Goal: Transaction & Acquisition: Purchase product/service

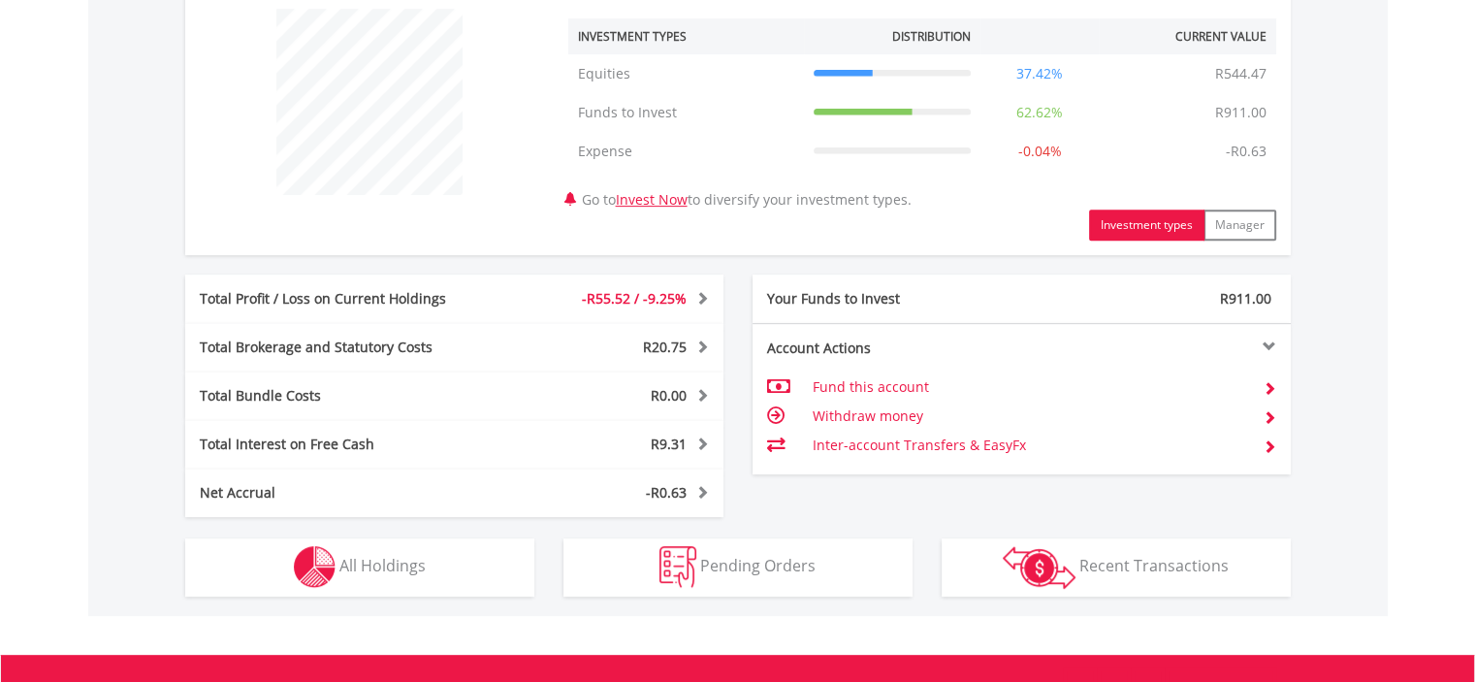
scroll to position [744, 0]
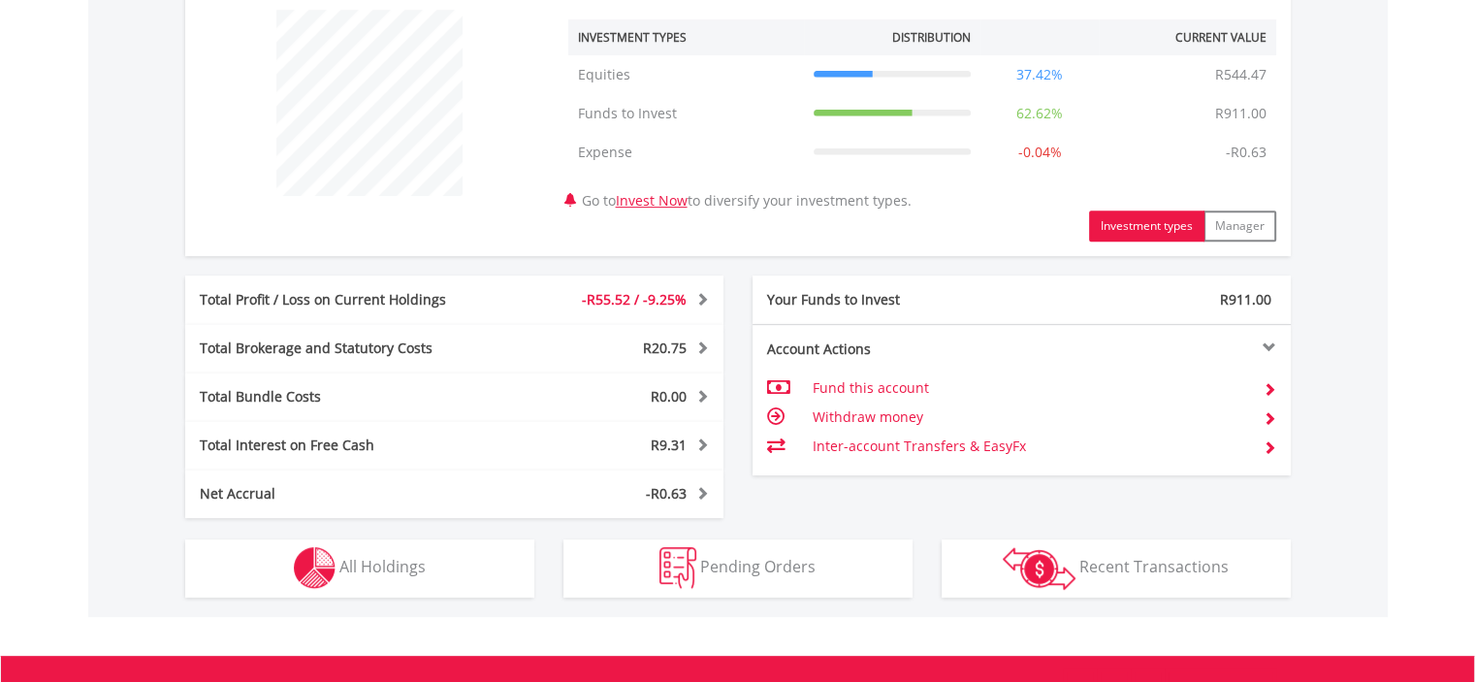
click at [1270, 341] on div at bounding box center [1156, 347] width 270 height 14
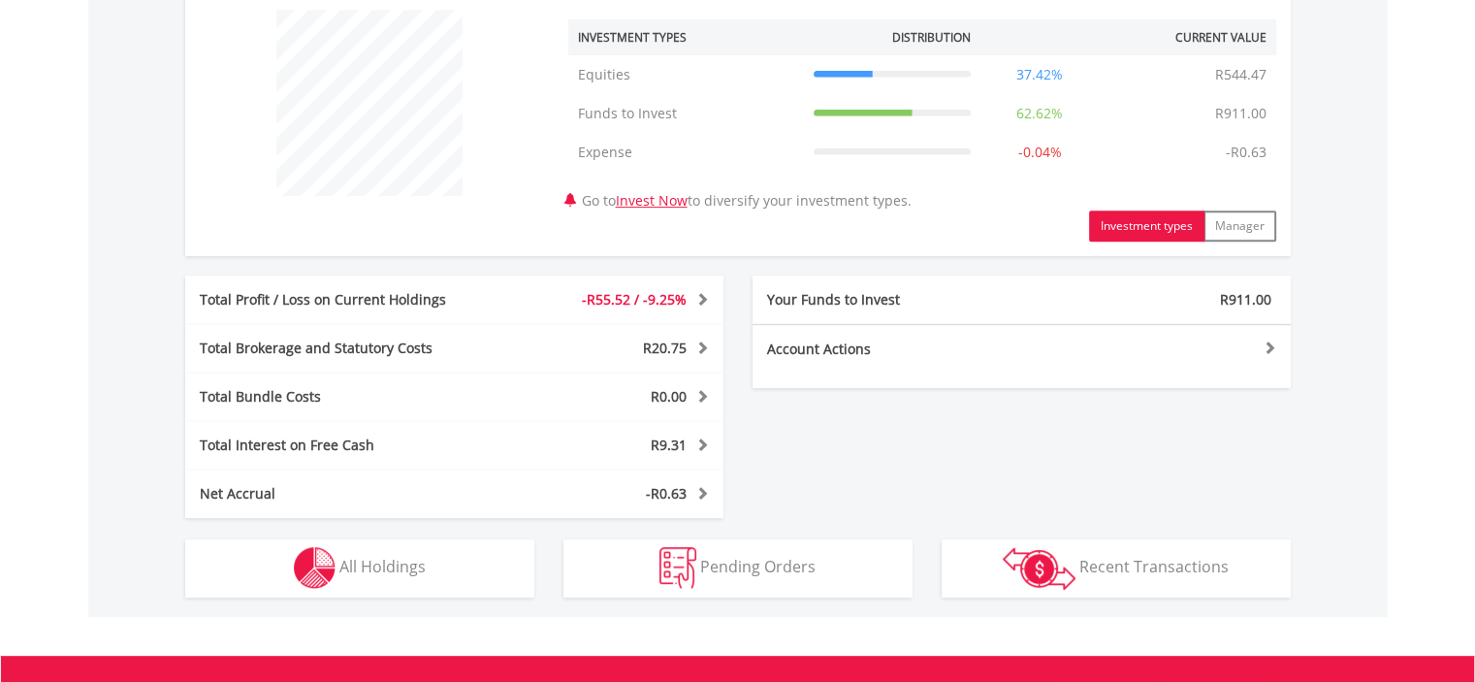
click at [1270, 341] on div at bounding box center [1156, 347] width 270 height 14
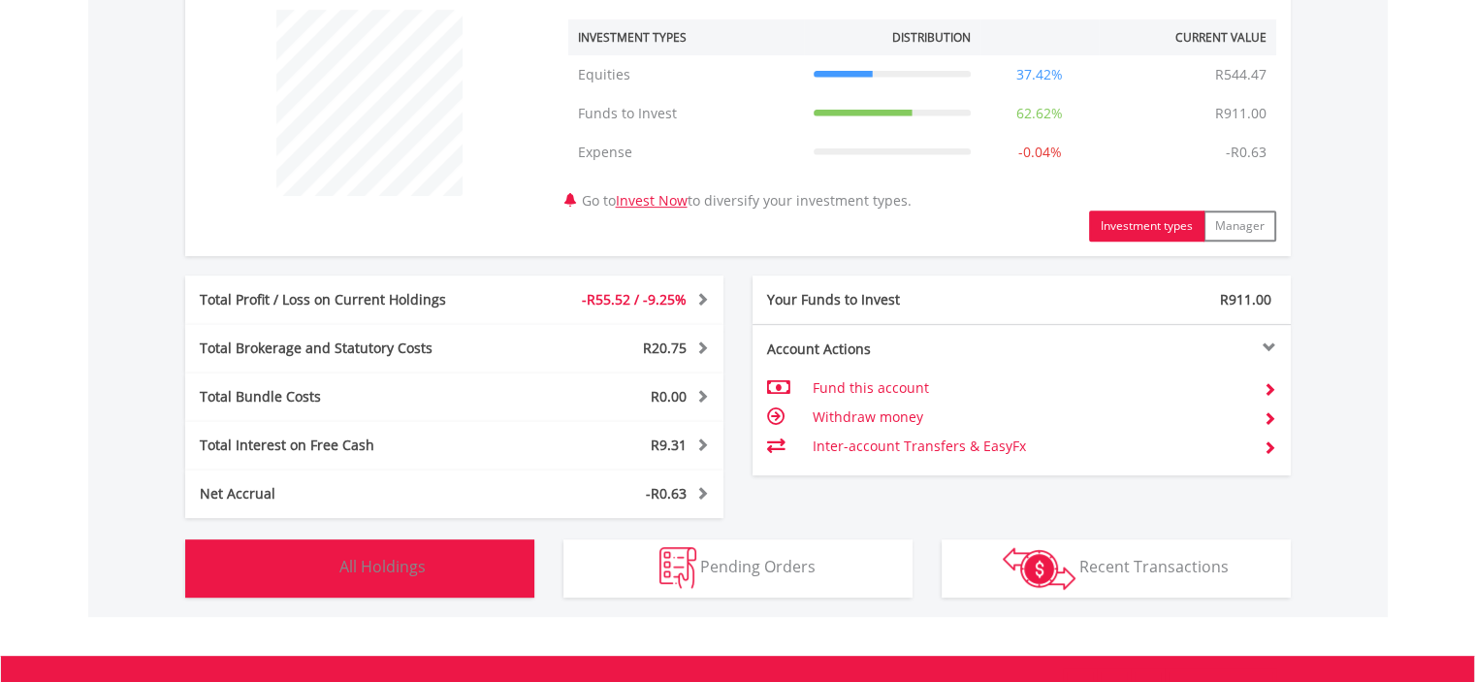
click at [378, 561] on span "All Holdings" at bounding box center [382, 566] width 86 height 21
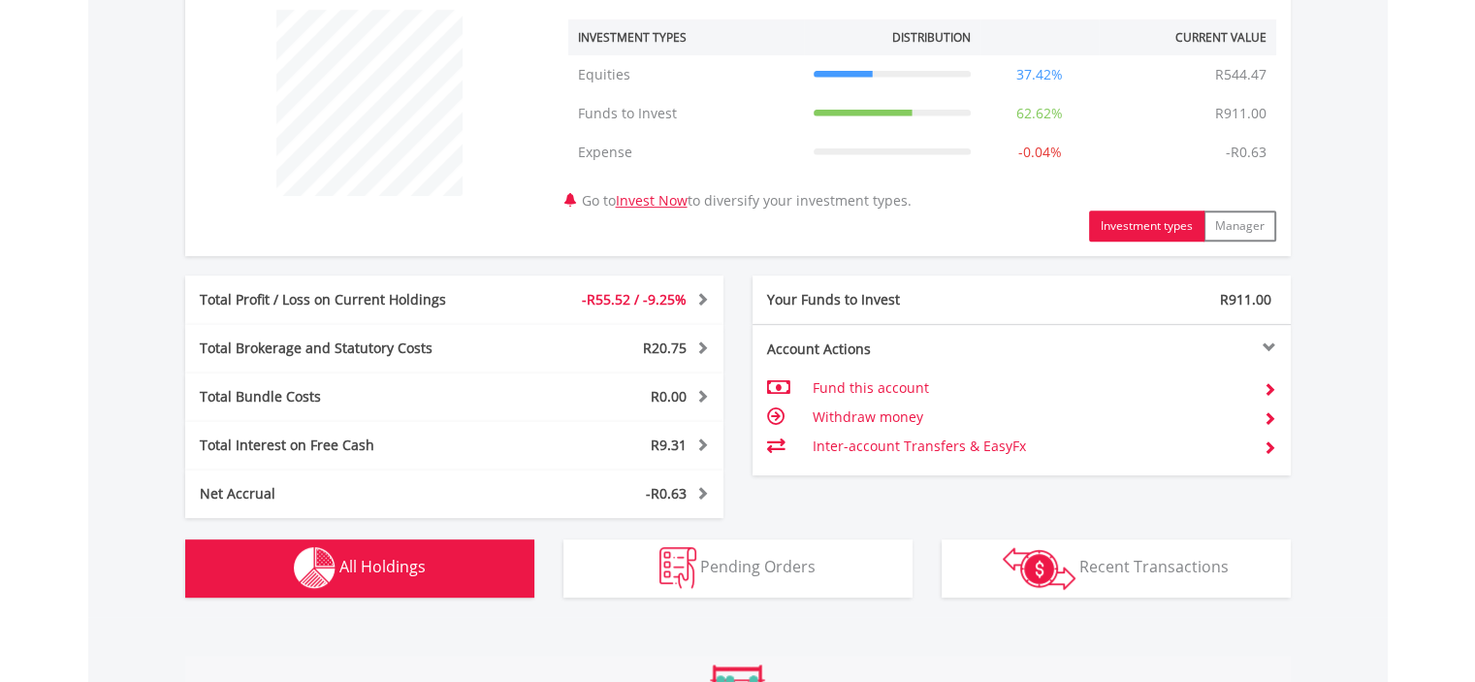
scroll to position [1268, 0]
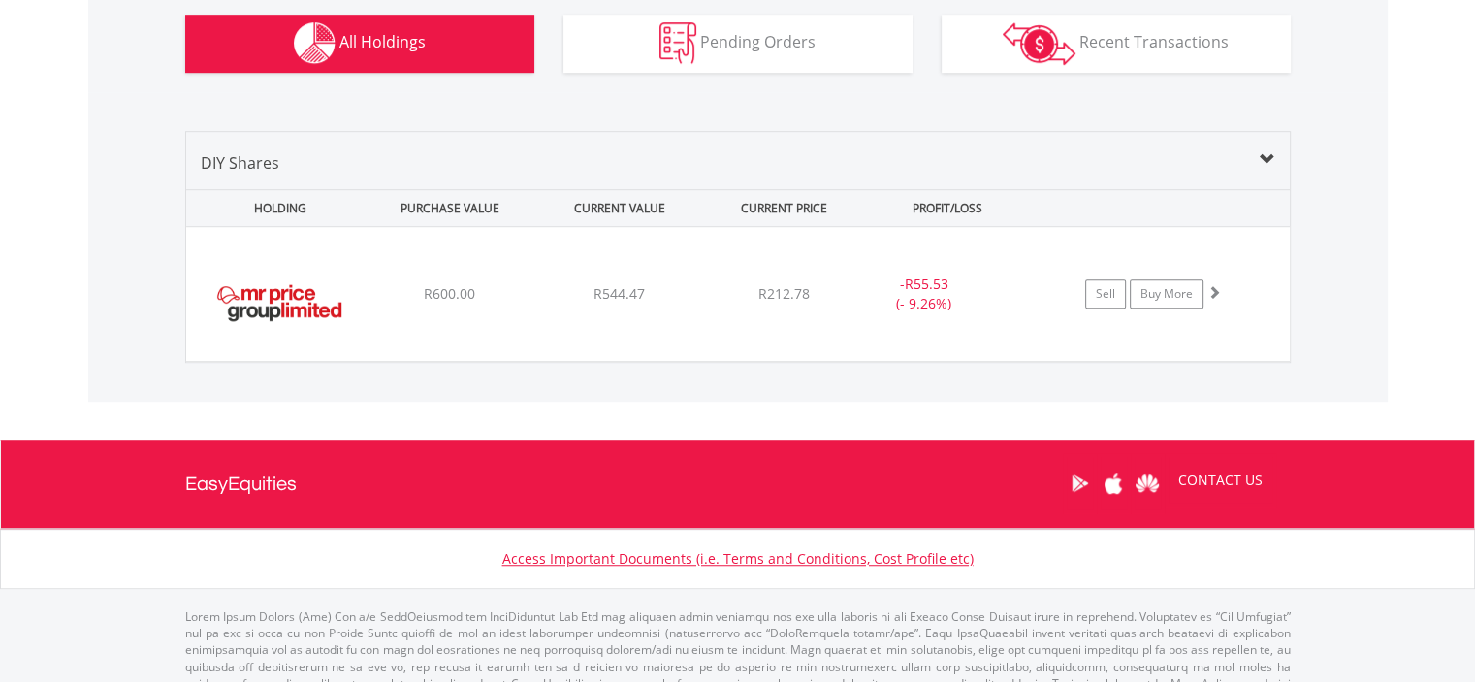
click at [378, 589] on div "please read more: South Africa Australia *Note exchange prices are delayed in a…" at bounding box center [738, 663] width 1134 height 148
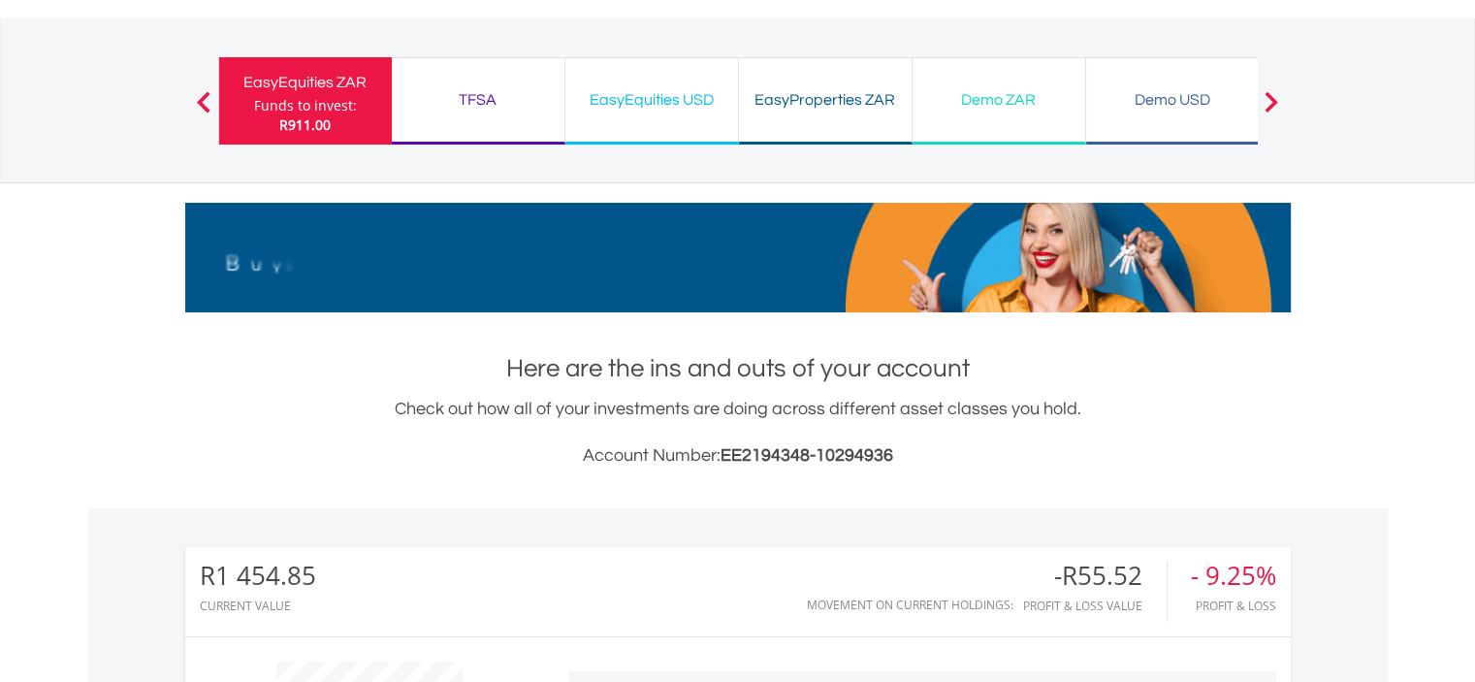
scroll to position [90, 0]
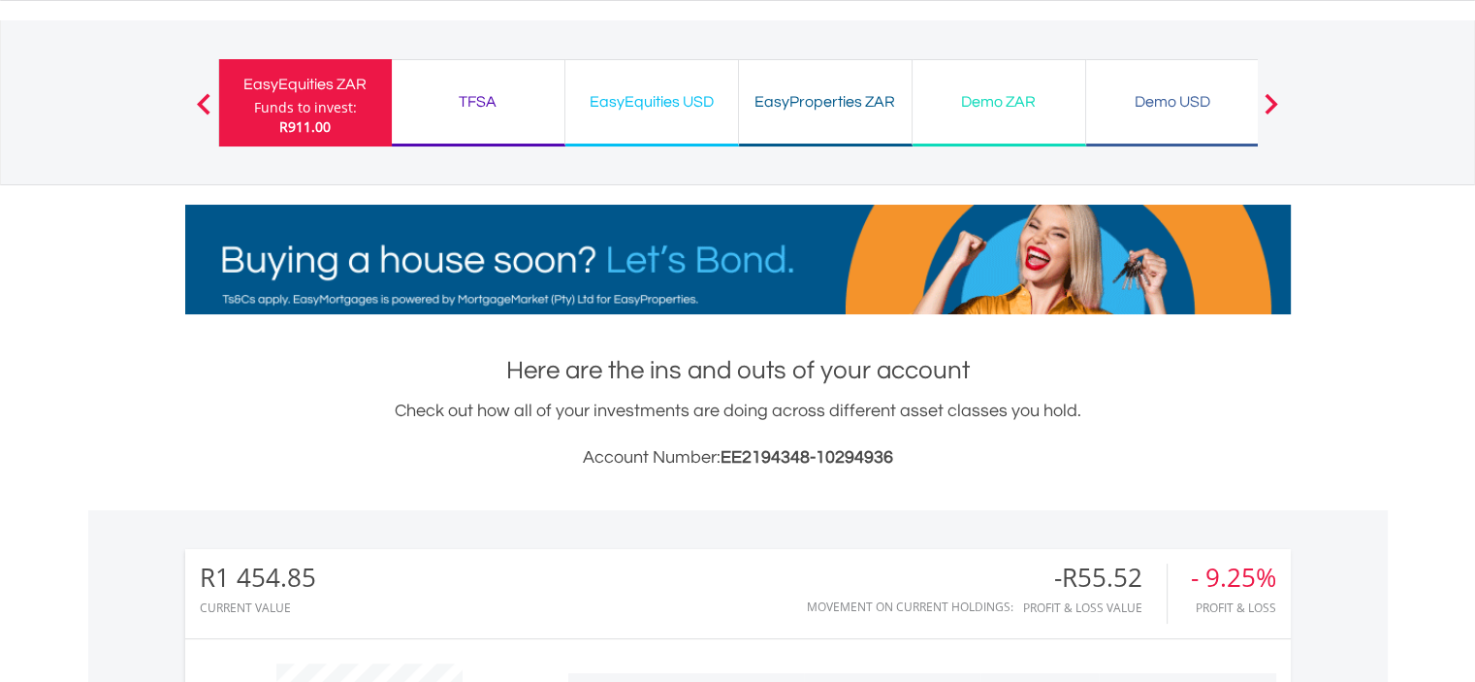
click at [465, 104] on div "TFSA" at bounding box center [477, 101] width 149 height 27
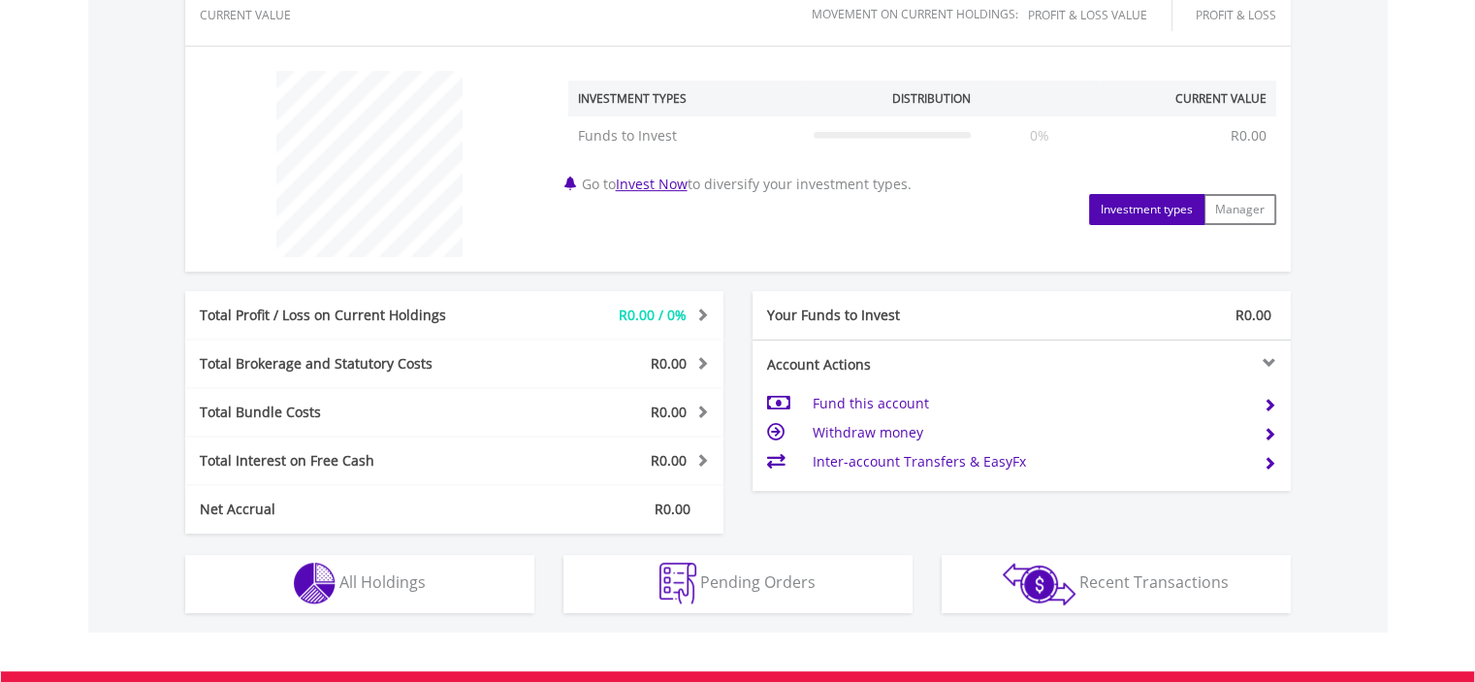
scroll to position [697, 0]
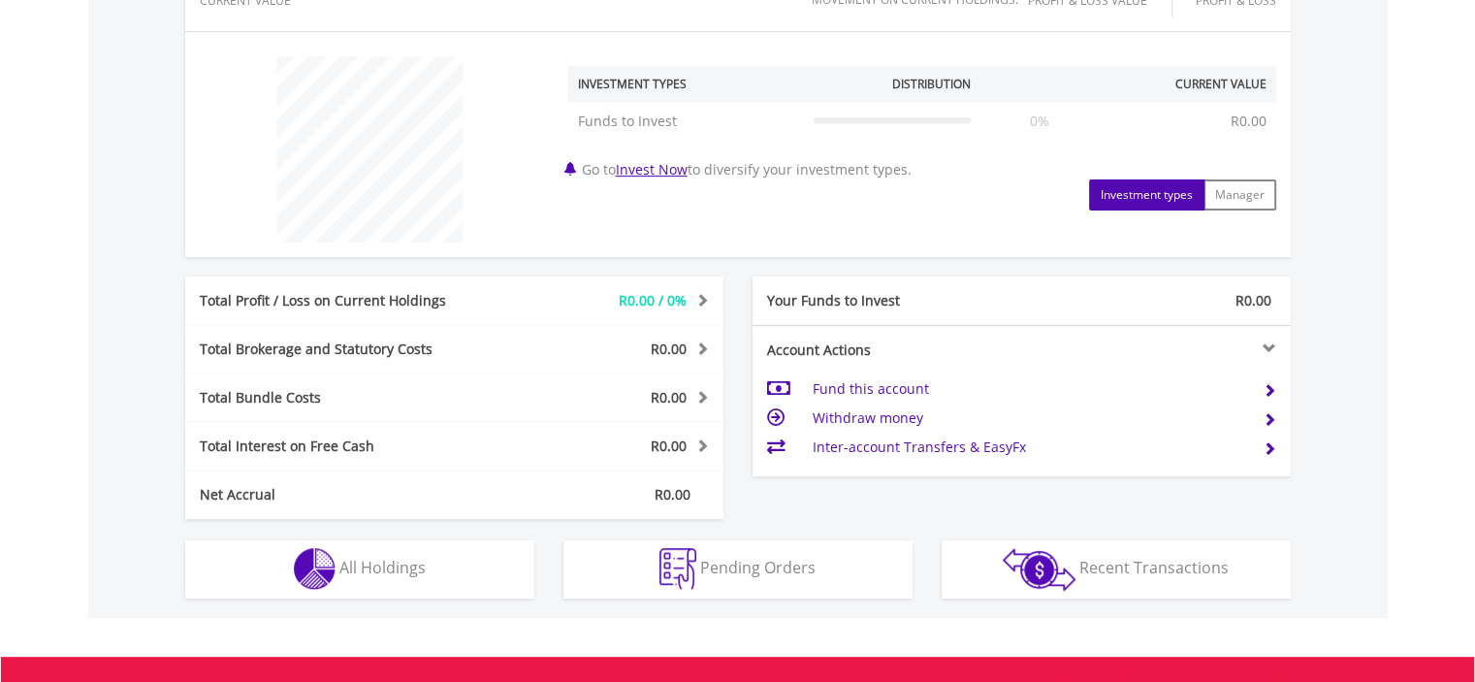
click at [880, 379] on td "Fund this account" at bounding box center [1029, 388] width 435 height 29
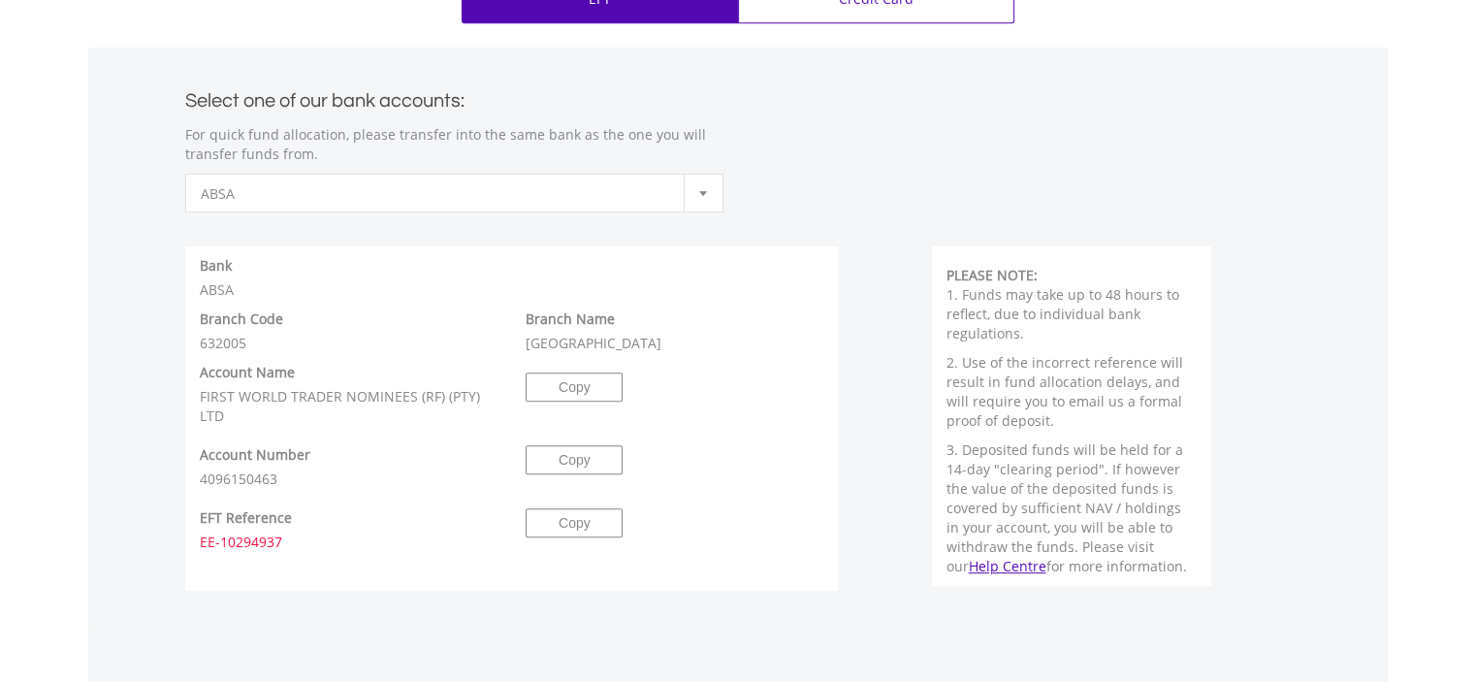
scroll to position [927, 0]
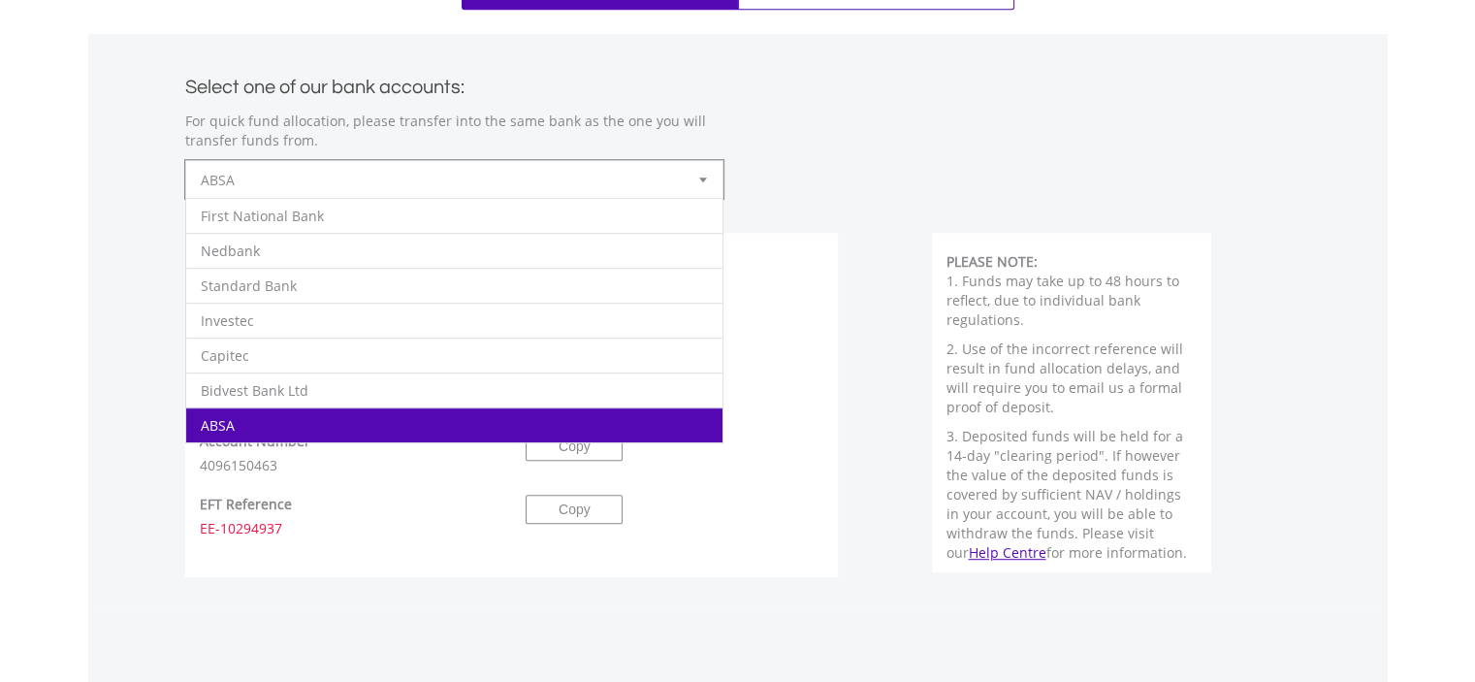
click at [705, 180] on b at bounding box center [703, 179] width 8 height 5
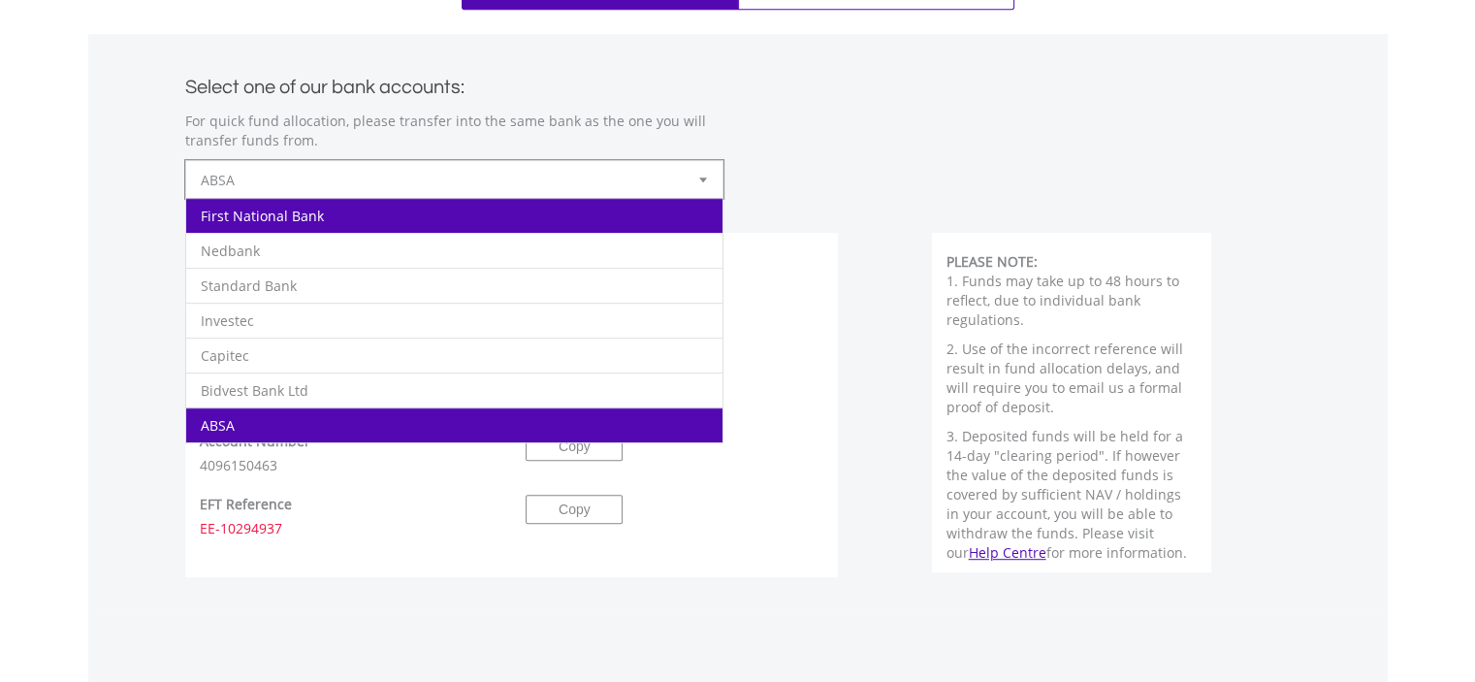
click at [606, 200] on li "First National Bank" at bounding box center [454, 215] width 536 height 35
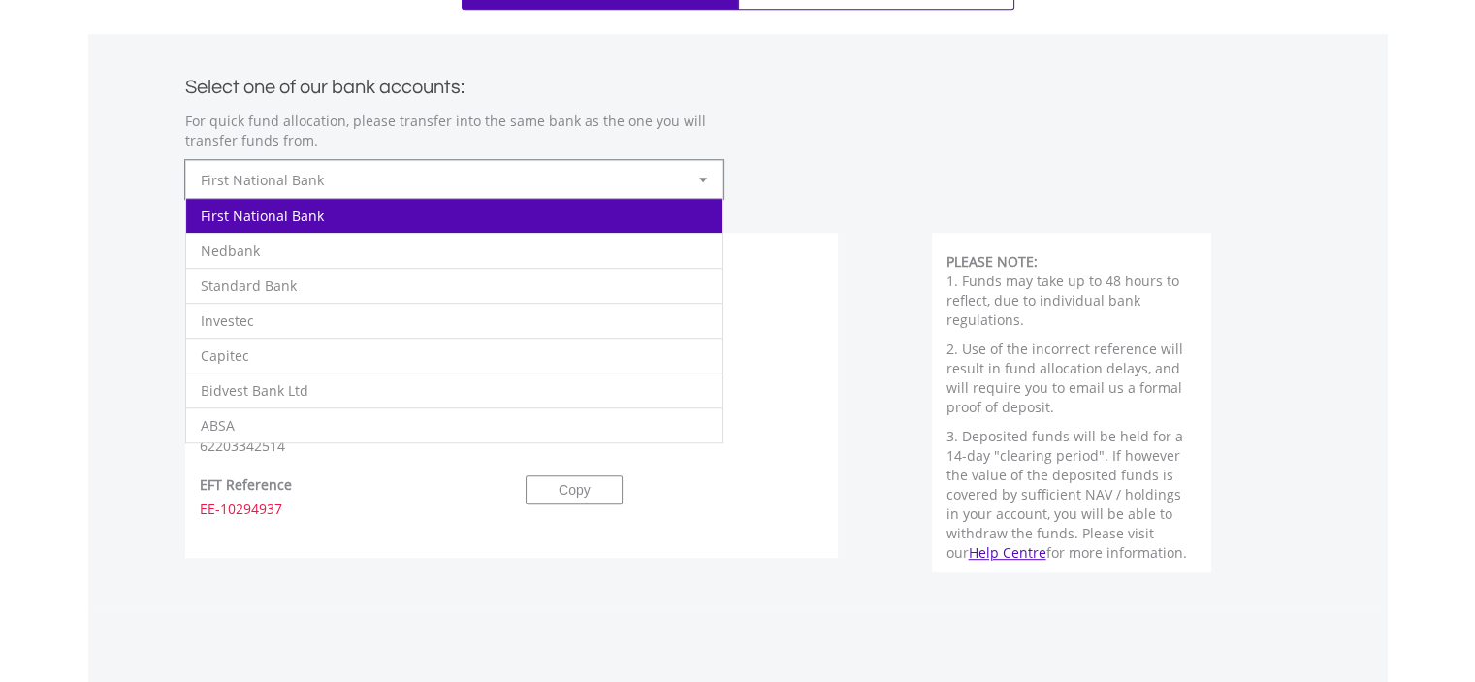
click at [699, 171] on div at bounding box center [703, 179] width 39 height 37
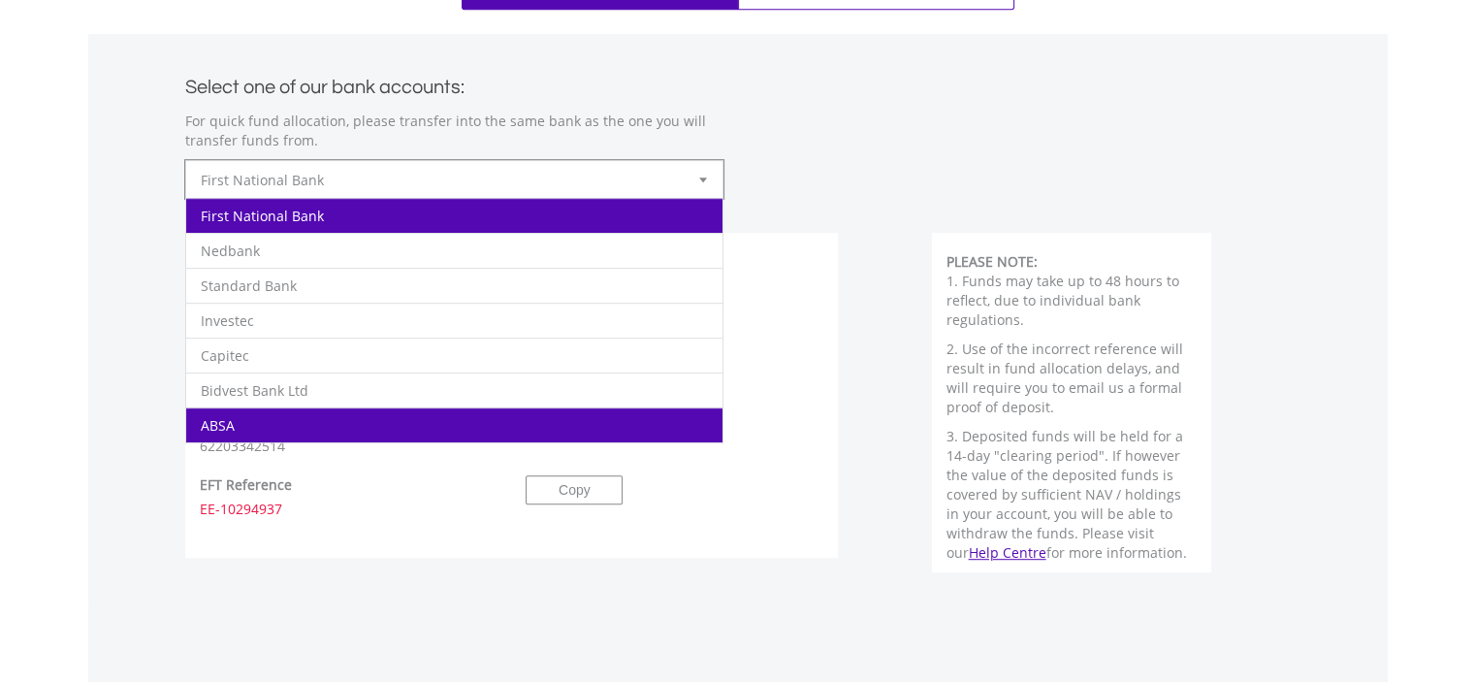
click at [527, 414] on li "ABSA" at bounding box center [454, 424] width 536 height 35
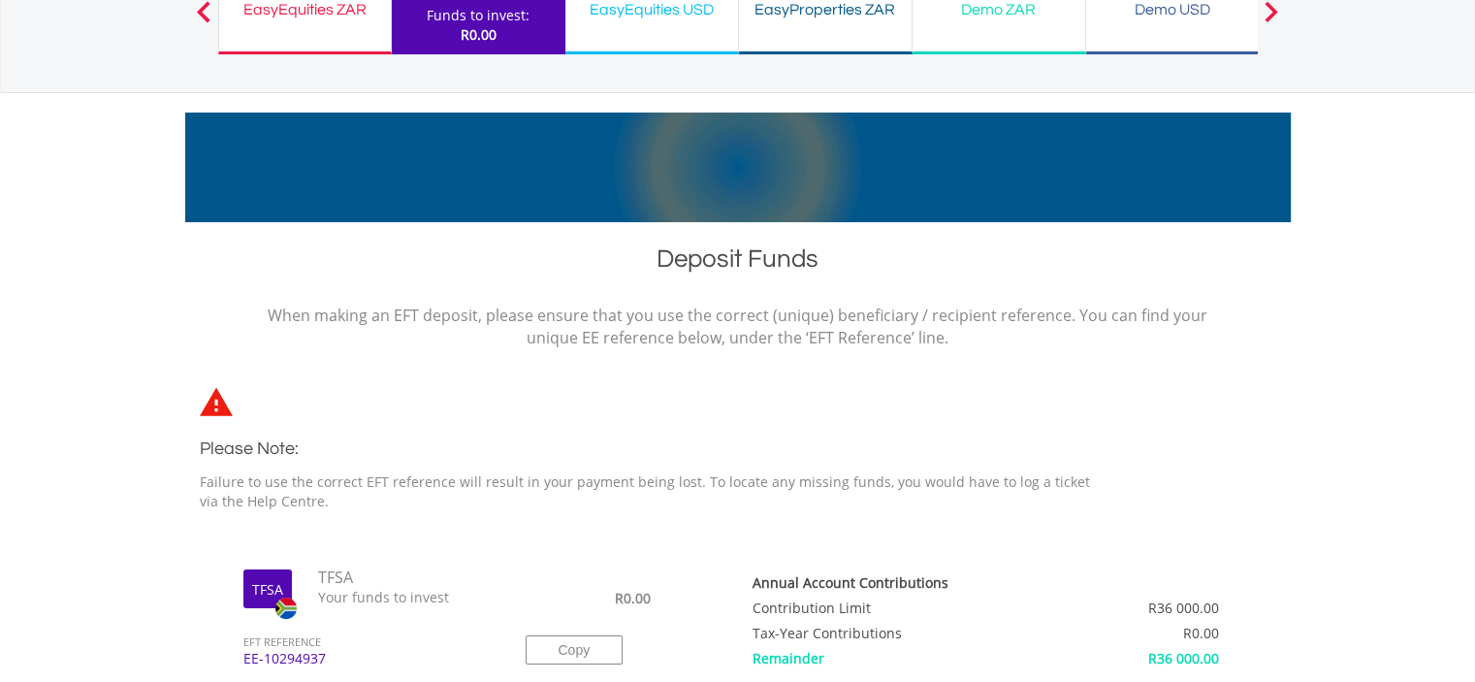
scroll to position [0, 0]
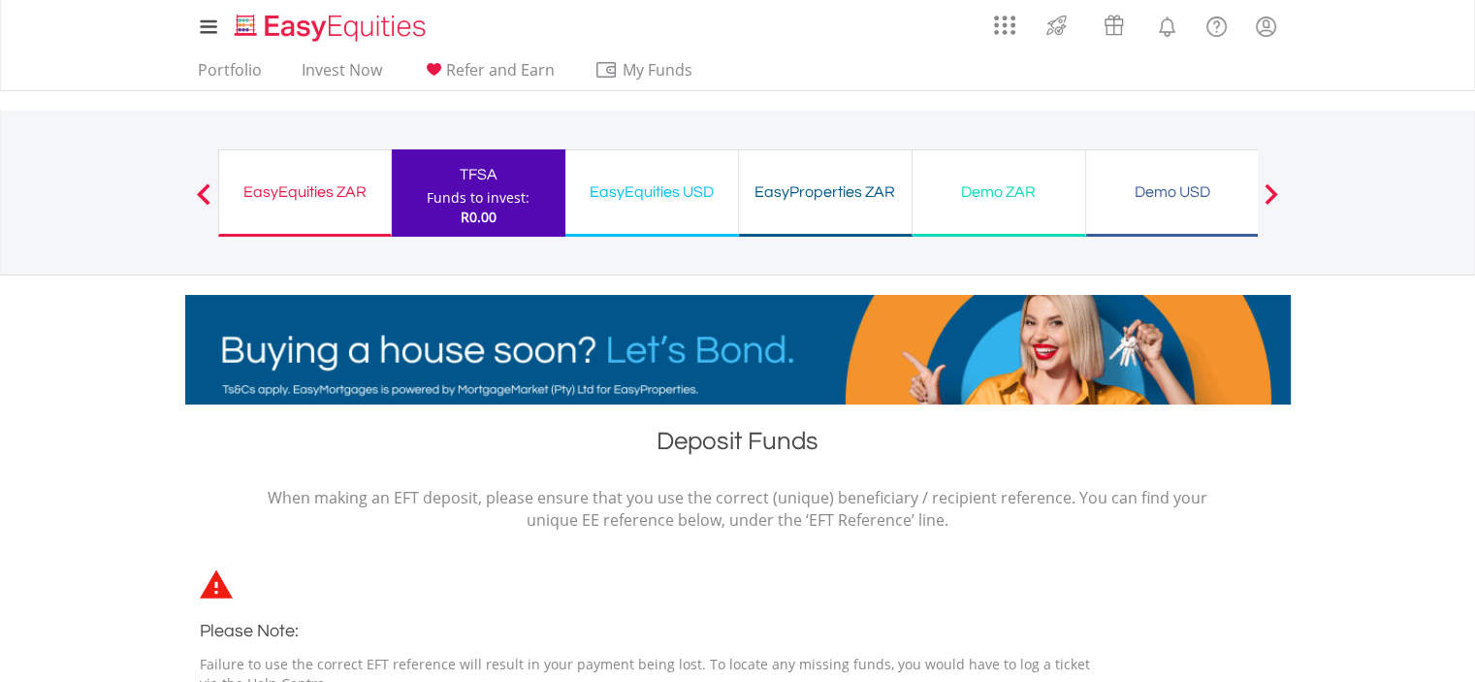
click at [322, 188] on div "EasyEquities ZAR" at bounding box center [305, 191] width 148 height 27
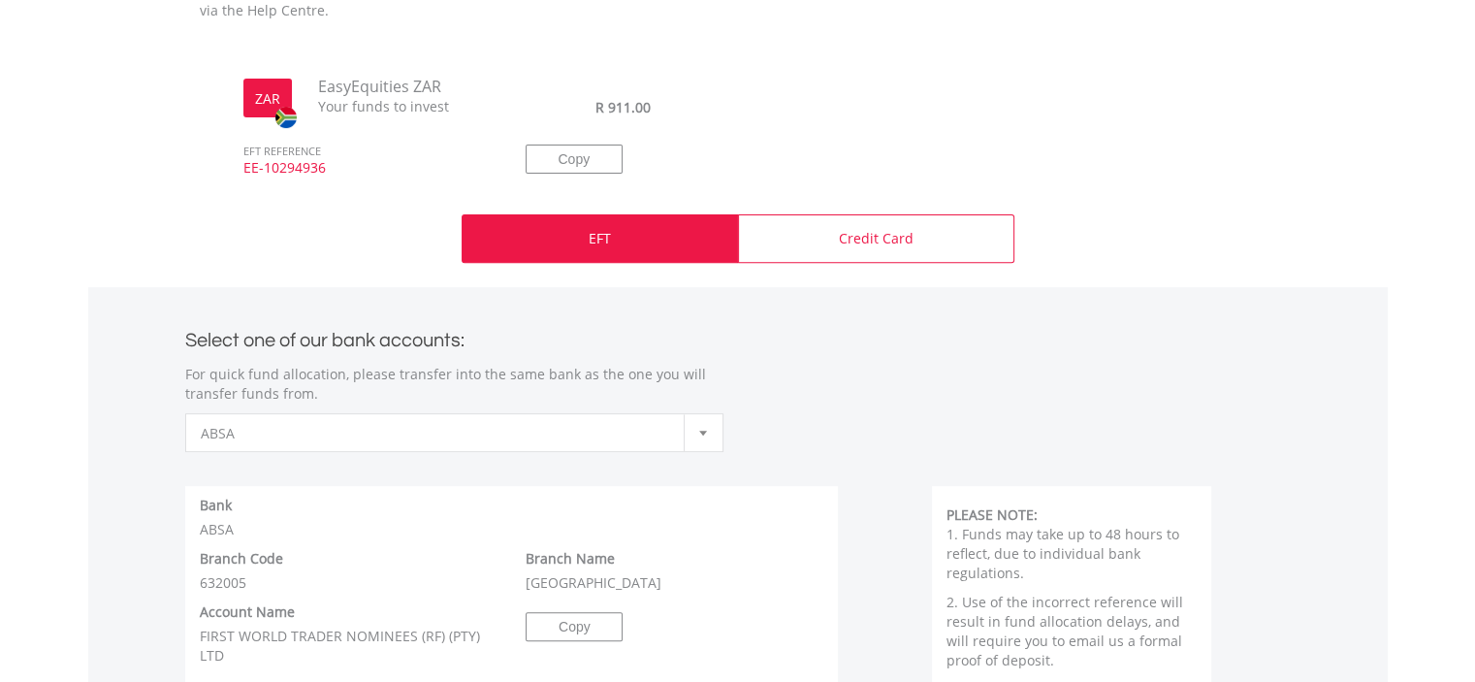
scroll to position [670, 0]
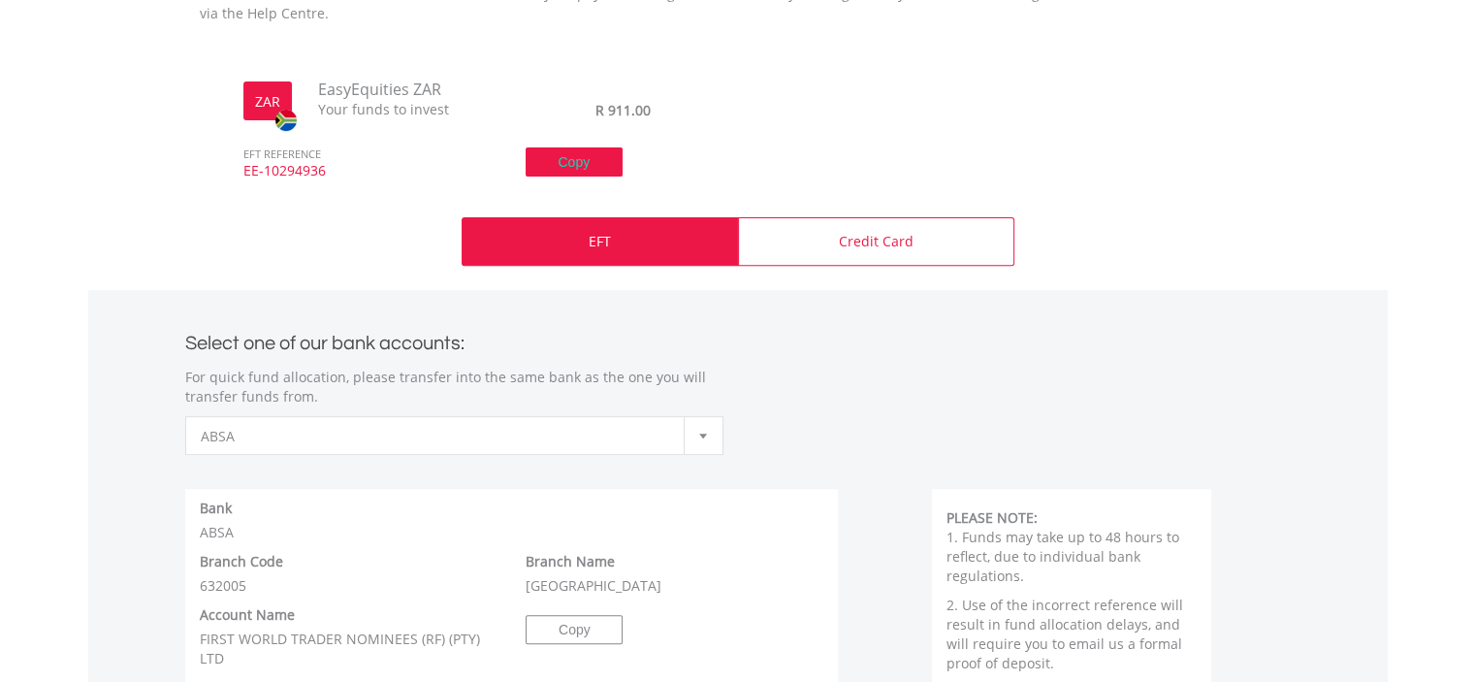
click at [584, 155] on button "Copy" at bounding box center [574, 161] width 97 height 29
click at [596, 240] on p "EFT" at bounding box center [600, 241] width 22 height 19
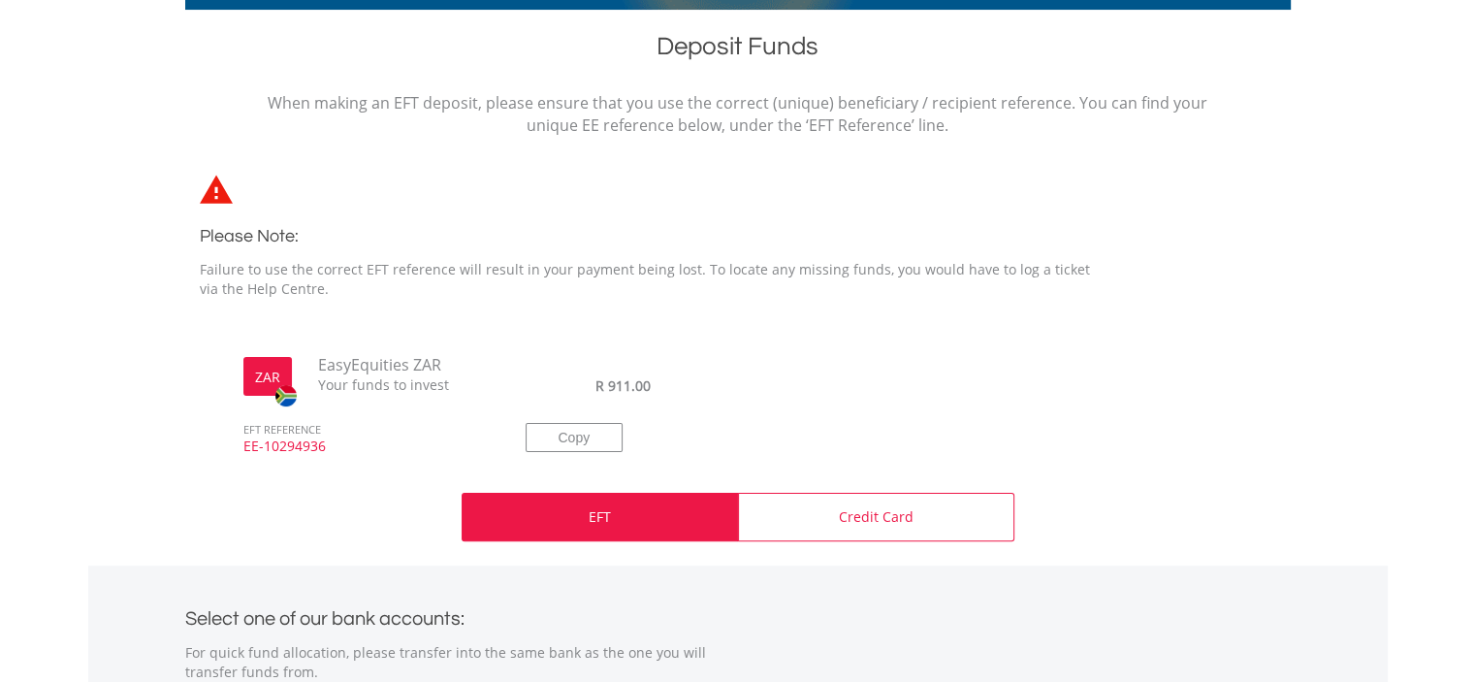
scroll to position [399, 0]
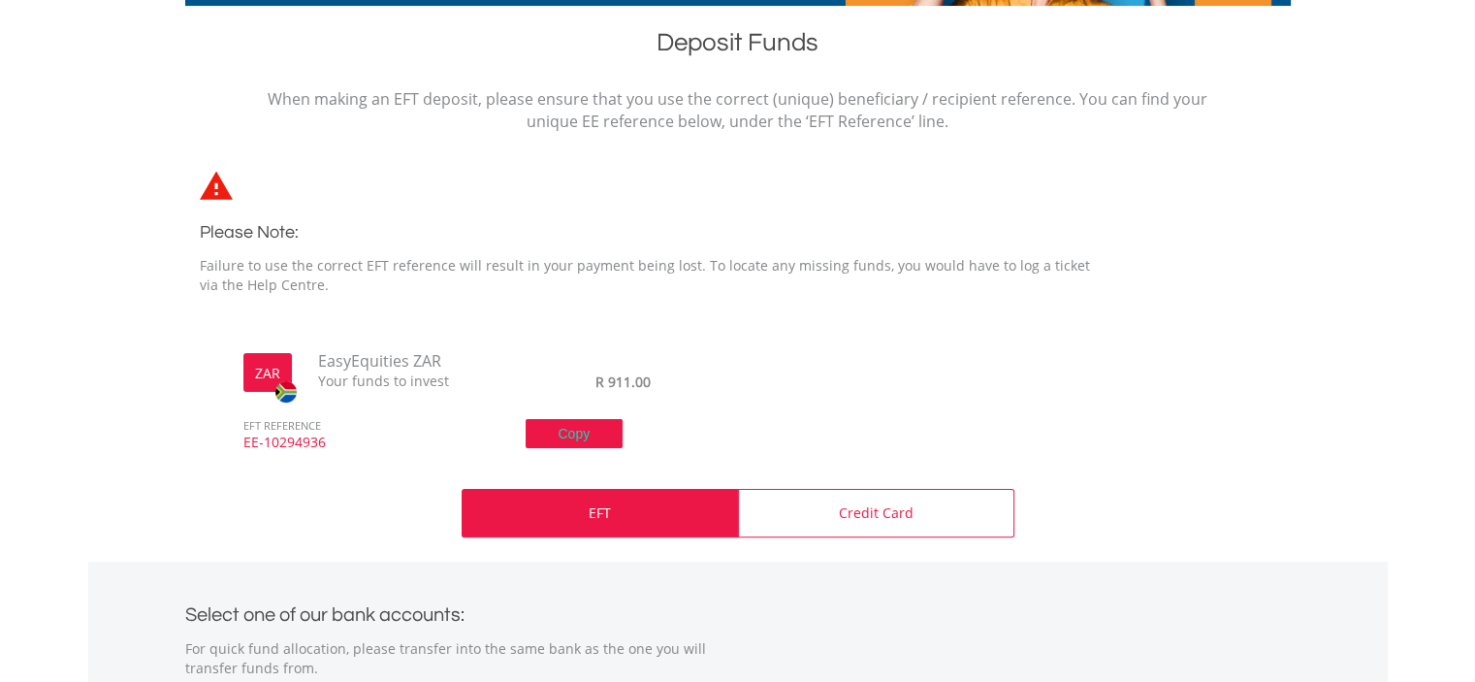
click at [570, 431] on button "Copy" at bounding box center [574, 433] width 97 height 29
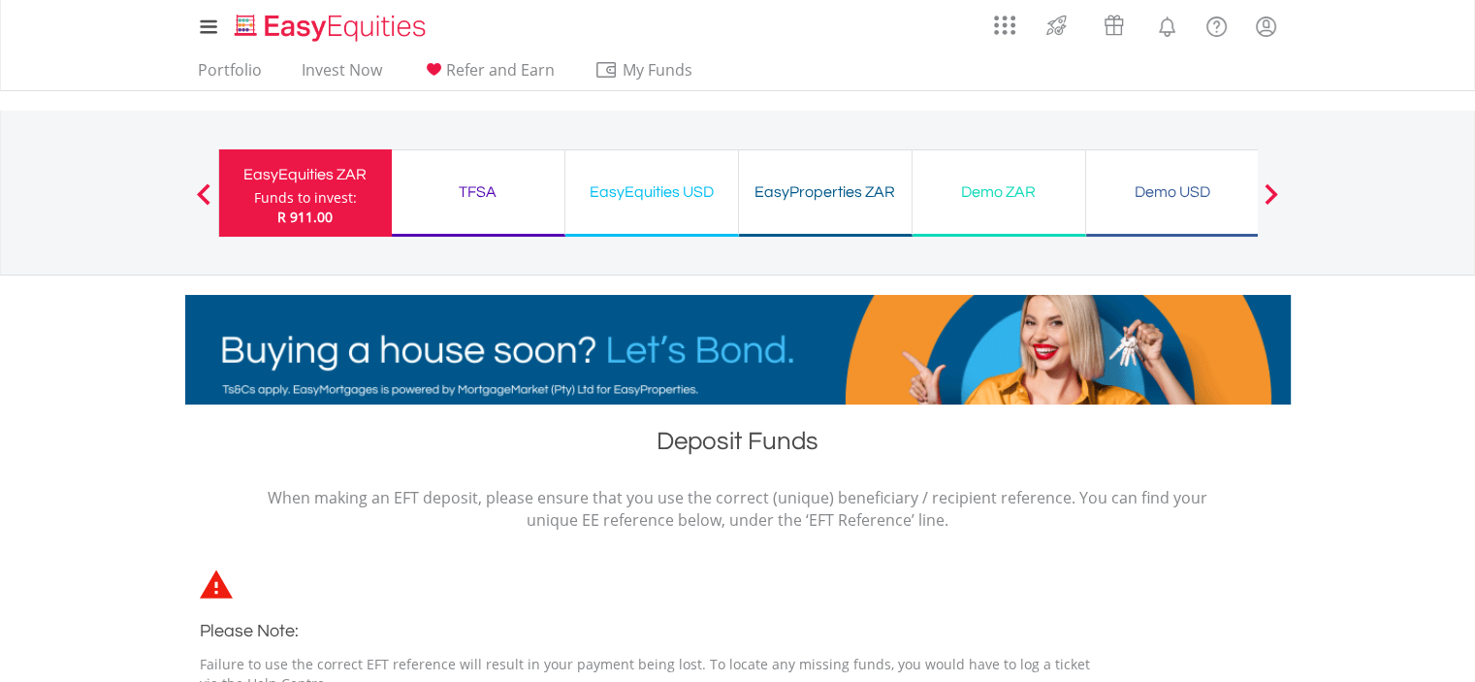
scroll to position [0, 0]
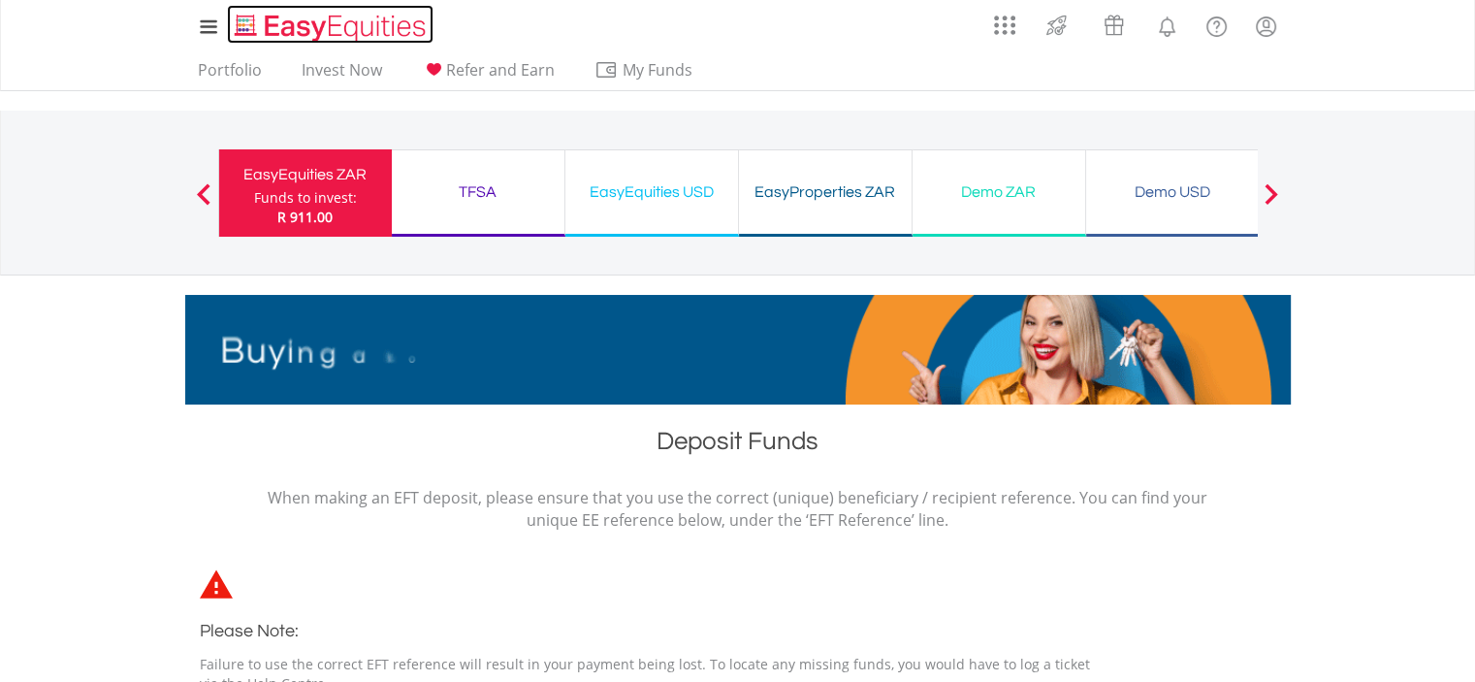
click at [337, 37] on img "Home page" at bounding box center [332, 28] width 203 height 32
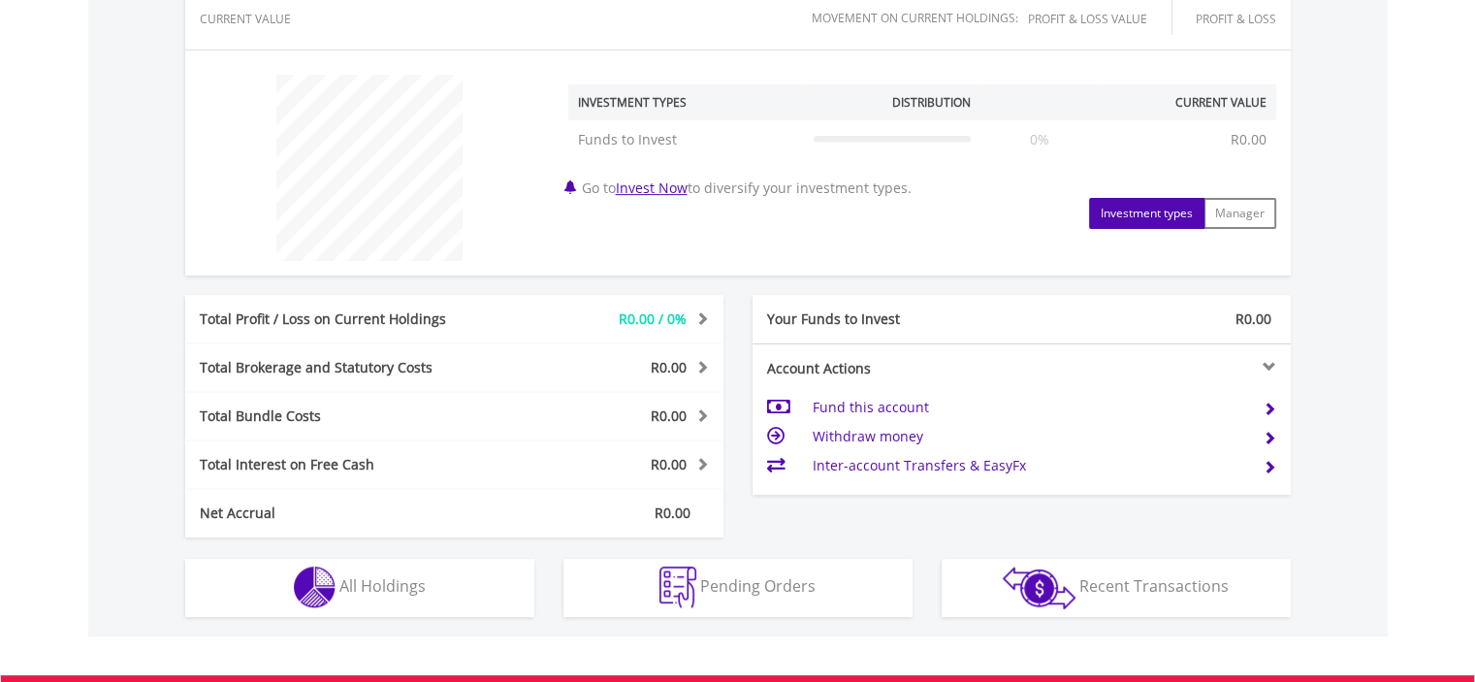
scroll to position [682, 0]
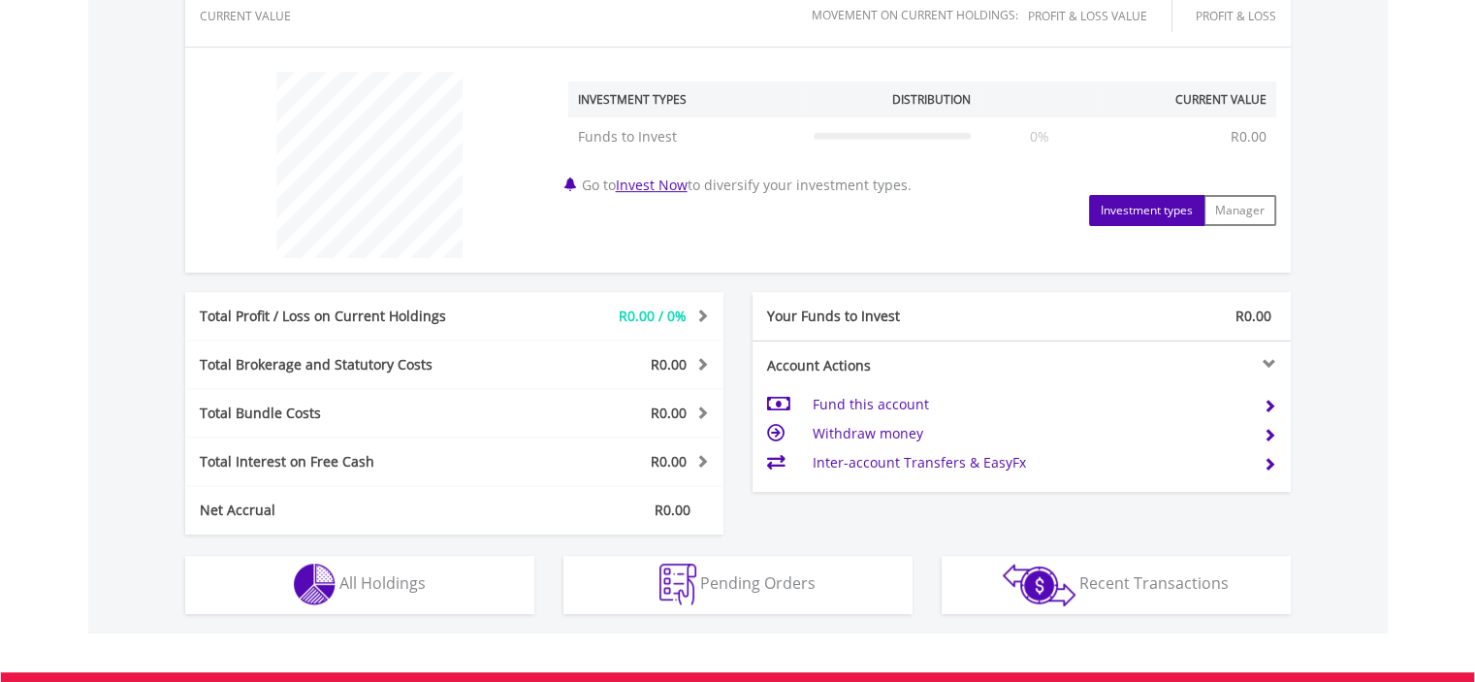
click at [1167, 210] on button "Investment types" at bounding box center [1146, 210] width 115 height 31
click at [1247, 214] on button "Manager" at bounding box center [1239, 210] width 73 height 31
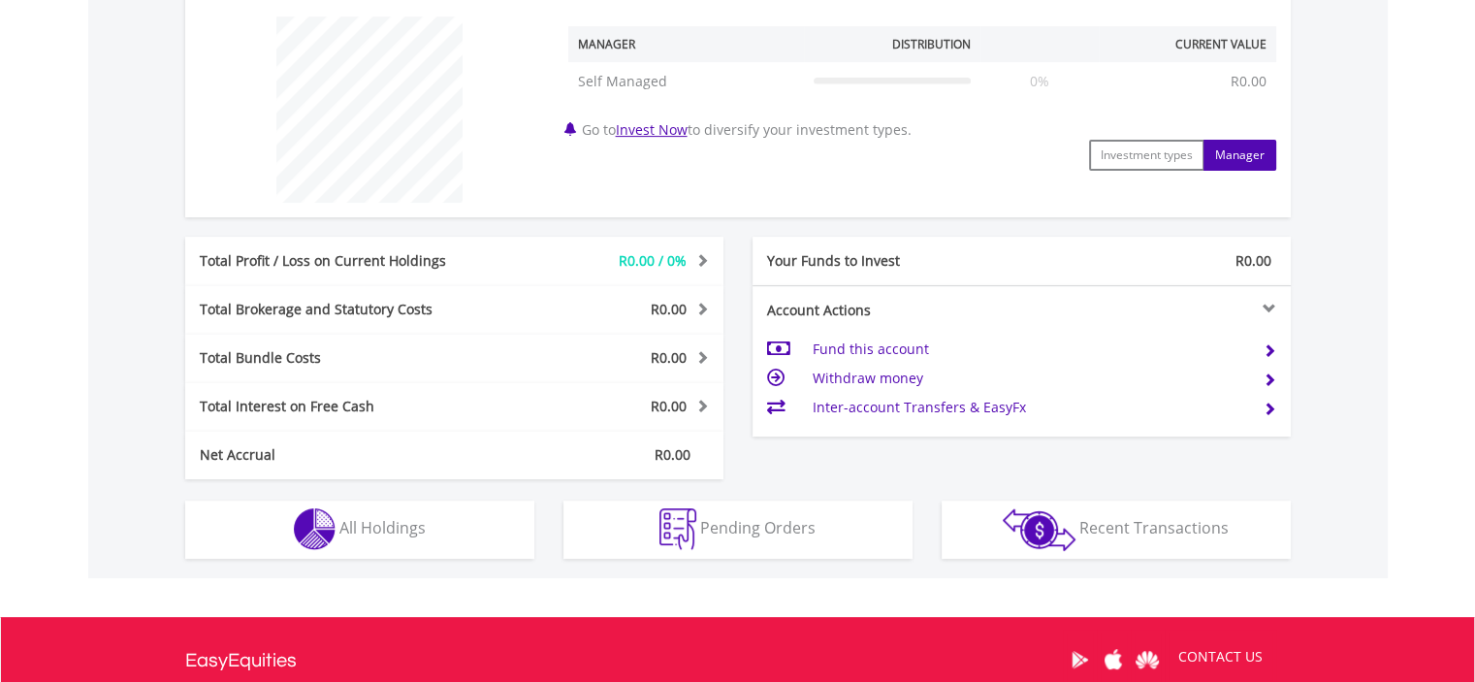
scroll to position [745, 0]
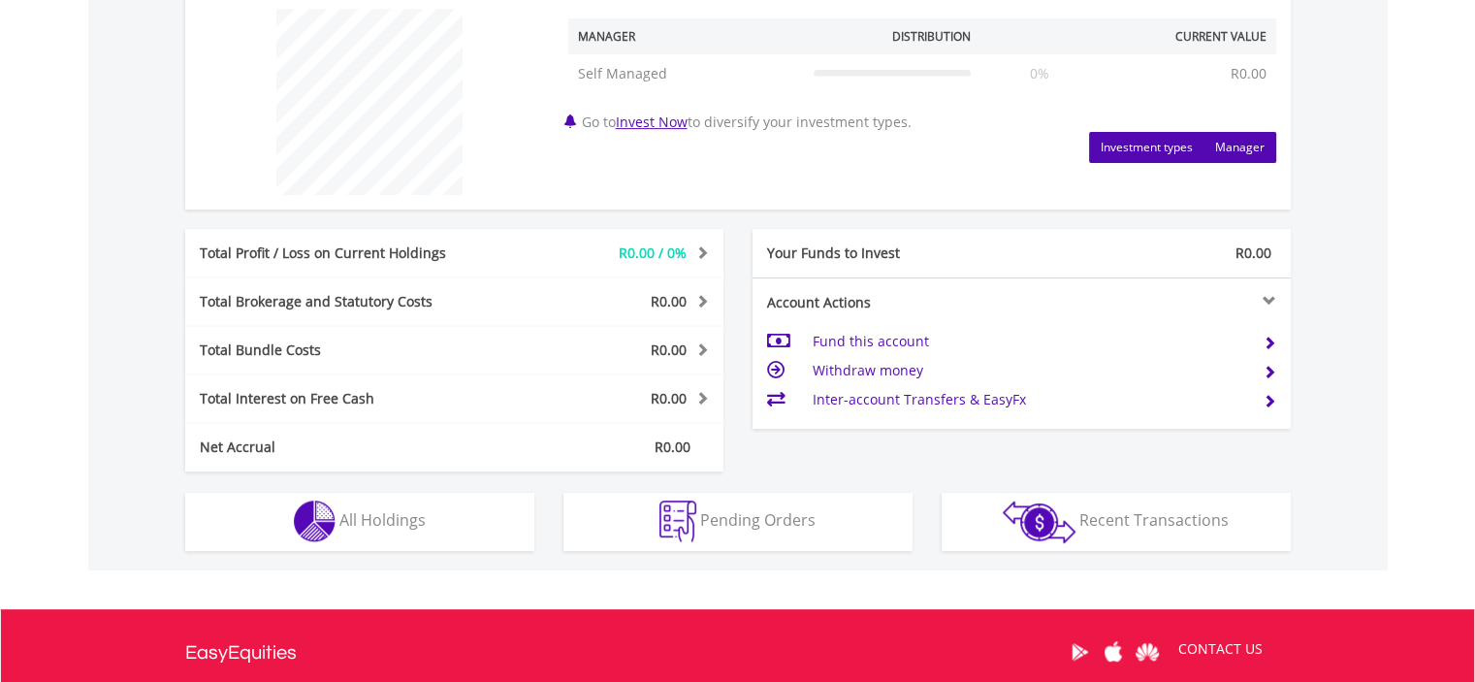
click at [1160, 135] on button "Investment types" at bounding box center [1146, 147] width 115 height 31
